Goal: Information Seeking & Learning: Learn about a topic

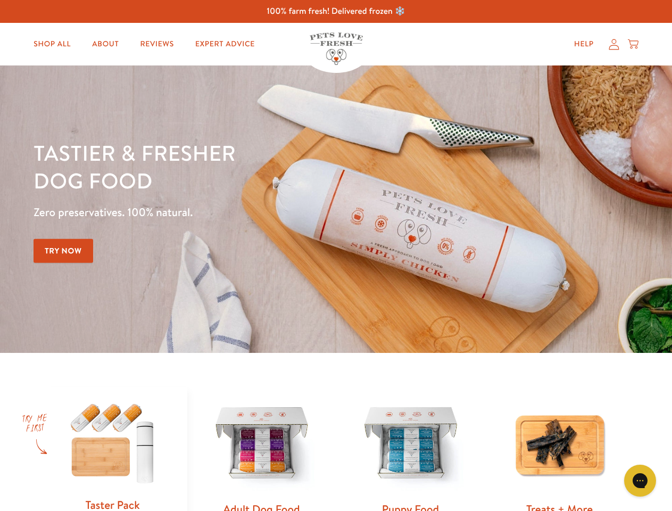
click at [336, 255] on div "Tastier & fresher dog food Zero preservatives. 100% natural. Try Now" at bounding box center [235, 209] width 403 height 140
click at [640, 480] on icon "Gorgias live chat" at bounding box center [640, 480] width 10 height 10
